Goal: Navigation & Orientation: Find specific page/section

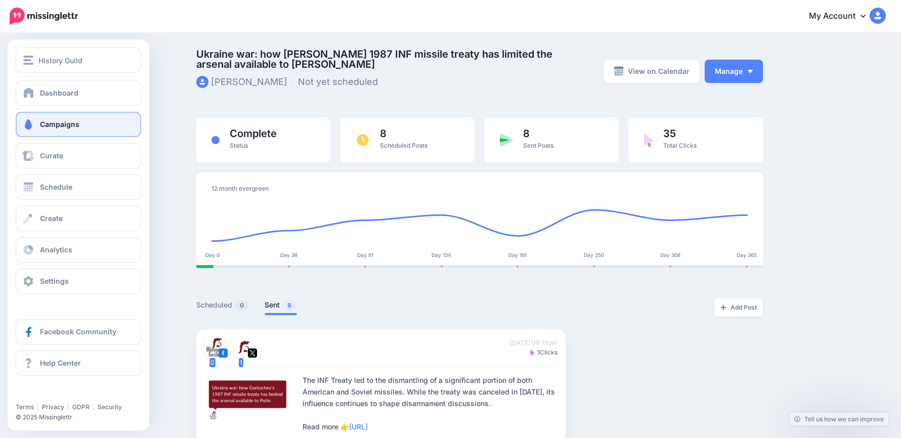
click at [77, 124] on span "Campaigns" at bounding box center [59, 124] width 39 height 9
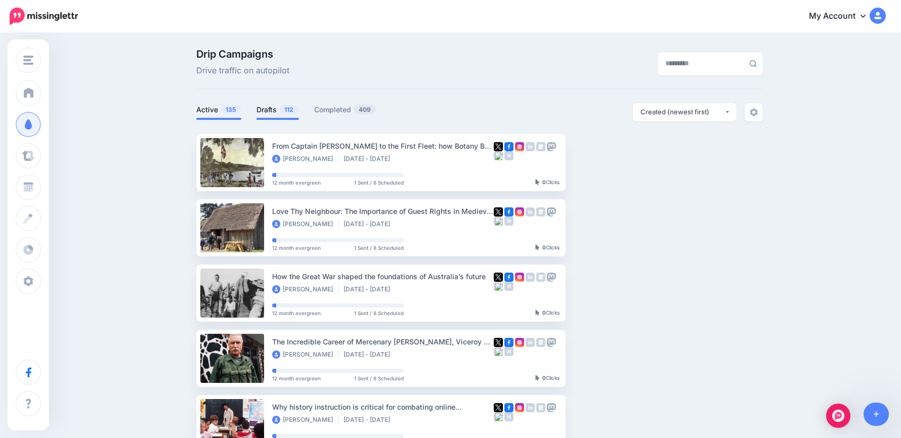
click at [277, 109] on link "Drafts 112" at bounding box center [277, 110] width 42 height 12
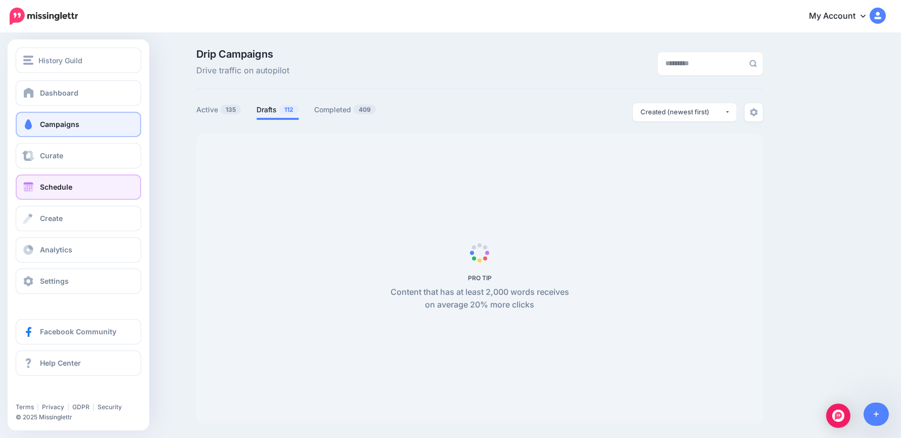
click at [81, 184] on link "Schedule" at bounding box center [78, 187] width 125 height 25
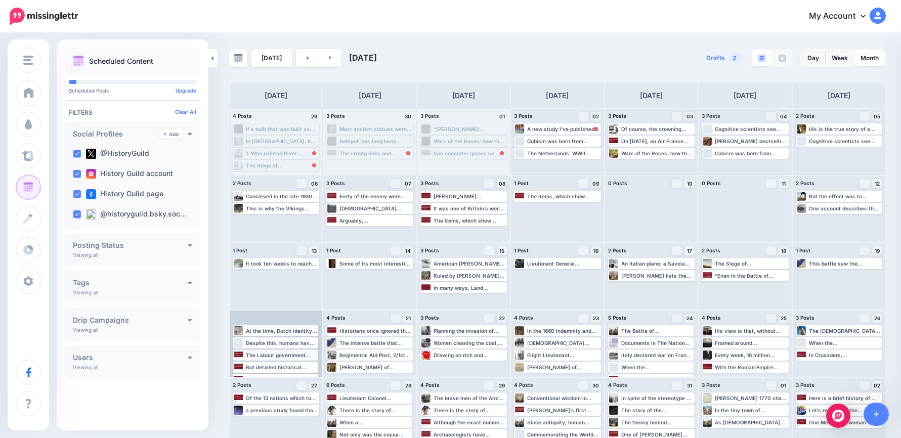
scroll to position [12, 0]
drag, startPoint x: 285, startPoint y: 317, endPoint x: 866, endPoint y: 284, distance: 581.6
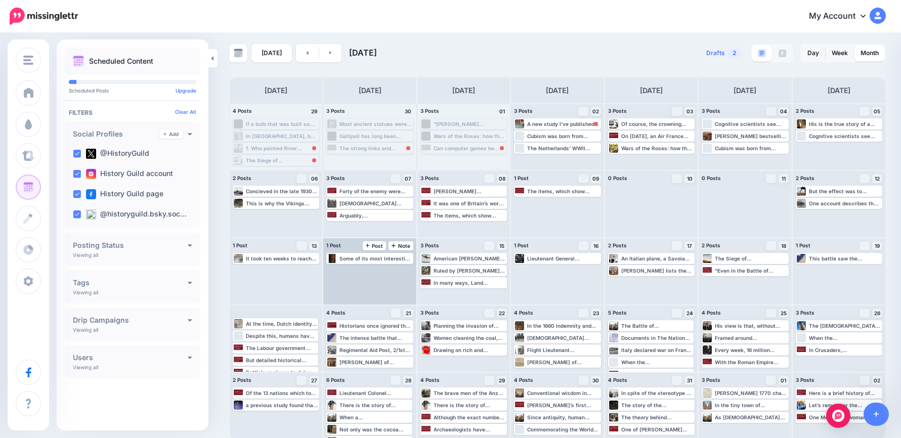
scroll to position [7, 0]
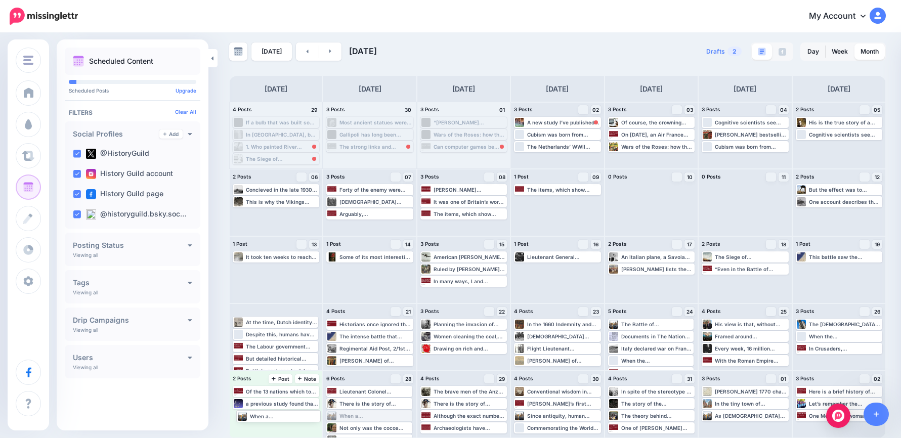
drag, startPoint x: 390, startPoint y: 417, endPoint x: 298, endPoint y: 417, distance: 92.1
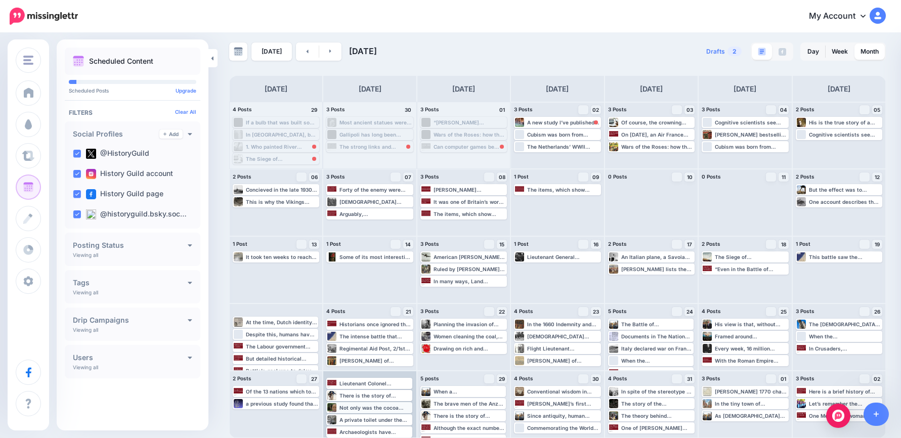
scroll to position [12, 0]
drag, startPoint x: 388, startPoint y: 412, endPoint x: 877, endPoint y: 268, distance: 510.1
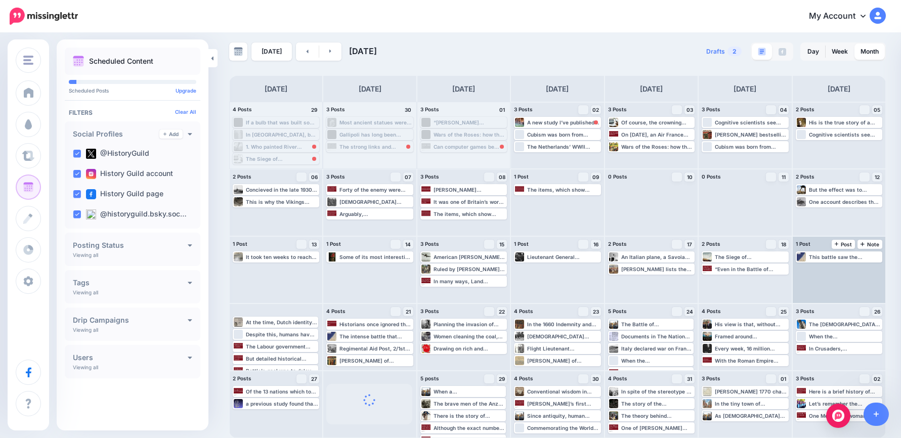
scroll to position [0, 0]
